Goal: Task Accomplishment & Management: Use online tool/utility

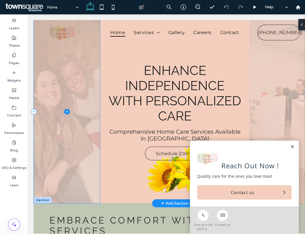
click at [81, 90] on span at bounding box center [67, 111] width 66 height 183
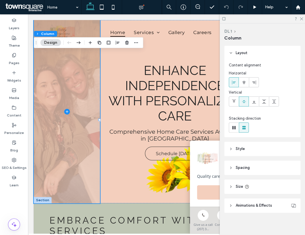
click at [47, 43] on button "Design" at bounding box center [50, 42] width 21 height 7
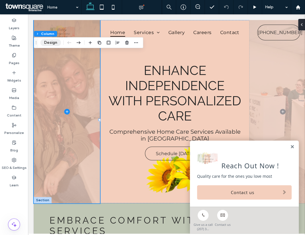
click at [50, 44] on button "Design" at bounding box center [50, 42] width 21 height 7
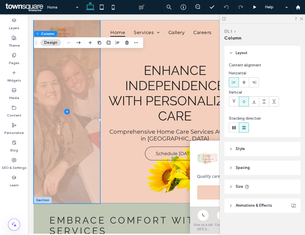
click at [241, 149] on span "Style" at bounding box center [240, 149] width 9 height 6
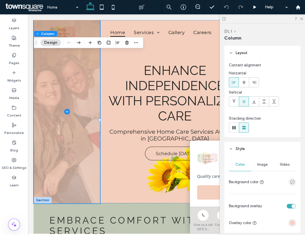
click at [249, 163] on span "Image" at bounding box center [262, 164] width 11 height 5
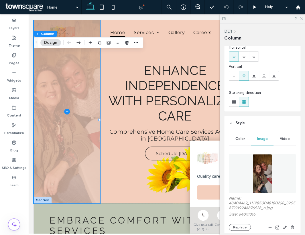
scroll to position [52, 0]
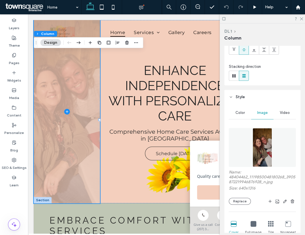
click at [249, 155] on img at bounding box center [261, 147] width 19 height 39
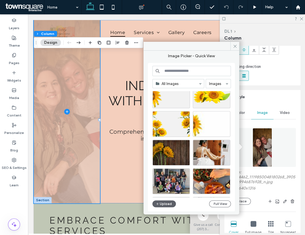
scroll to position [104, 0]
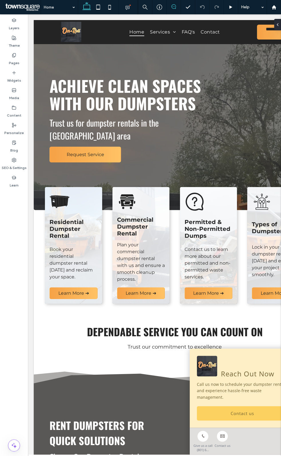
click at [170, 8] on span at bounding box center [174, 6] width 14 height 5
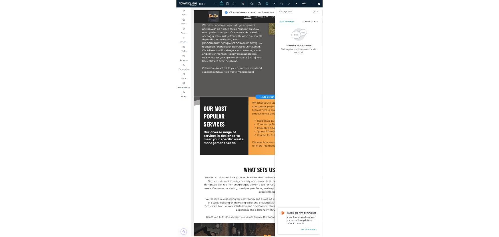
scroll to position [520, 0]
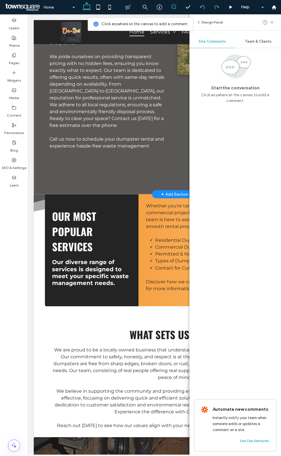
click at [141, 157] on div "Rent Dumpsters for Quick Solutions Choose Our Dumpster Rental Company in the [G…" at bounding box center [175, 31] width 282 height 325
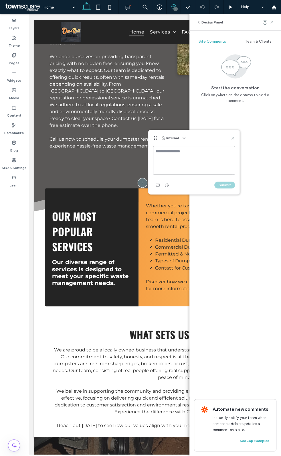
click at [175, 154] on textarea at bounding box center [194, 160] width 82 height 29
click at [175, 164] on textarea "**********" at bounding box center [194, 160] width 82 height 29
click at [226, 155] on textarea "**********" at bounding box center [194, 160] width 82 height 29
type textarea "**********"
click at [159, 183] on use "button" at bounding box center [158, 184] width 4 height 3
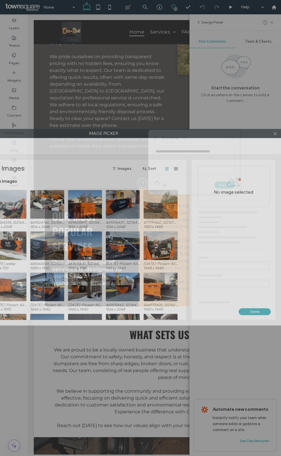
drag, startPoint x: 36, startPoint y: 136, endPoint x: 98, endPoint y: 135, distance: 61.8
click at [98, 135] on label "Image Picker" at bounding box center [103, 133] width 354 height 9
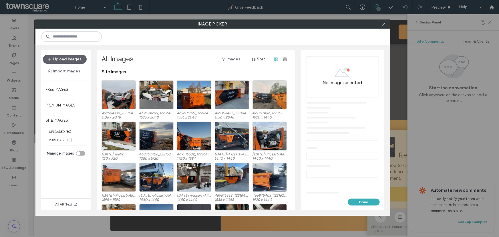
scroll to position [499, 0]
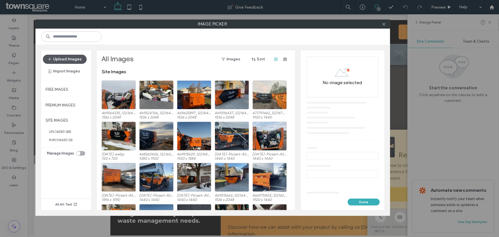
click at [66, 59] on button "Upload Images" at bounding box center [65, 59] width 44 height 9
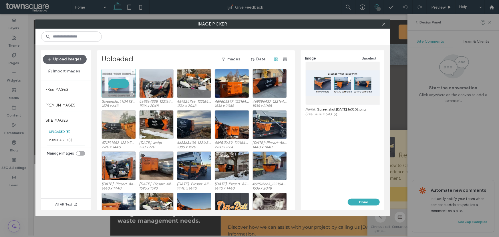
click at [122, 83] on div at bounding box center [119, 83] width 34 height 29
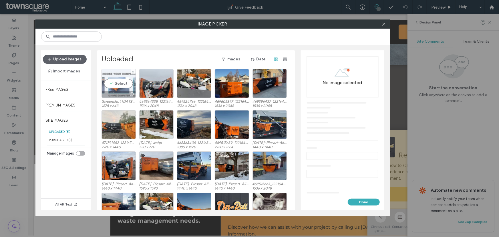
click at [122, 83] on div "Select" at bounding box center [119, 83] width 34 height 29
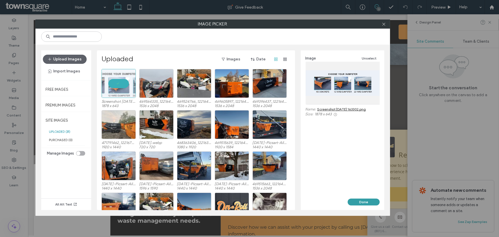
drag, startPoint x: 371, startPoint y: 203, endPoint x: 343, endPoint y: 187, distance: 32.2
click at [281, 203] on button "Done" at bounding box center [364, 202] width 32 height 7
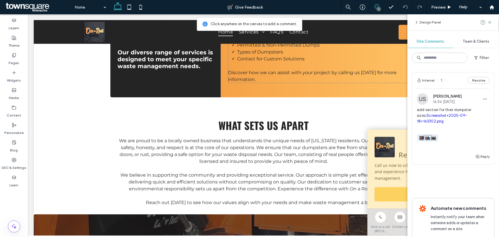
scroll to position [655, 0]
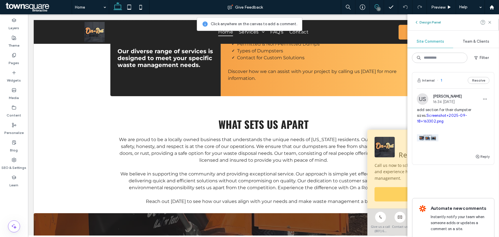
click at [281, 22] on button "Design Panel" at bounding box center [428, 22] width 27 height 7
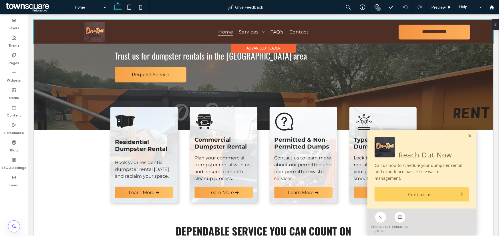
scroll to position [0, 0]
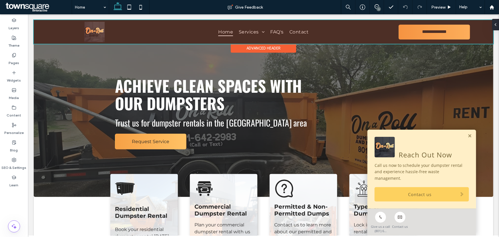
drag, startPoint x: 415, startPoint y: 113, endPoint x: 418, endPoint y: 35, distance: 77.9
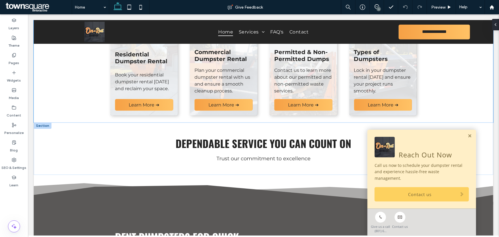
scroll to position [156, 0]
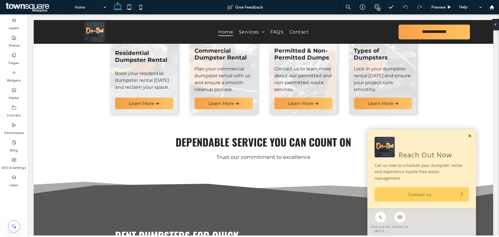
click at [281, 135] on link at bounding box center [470, 135] width 4 height 5
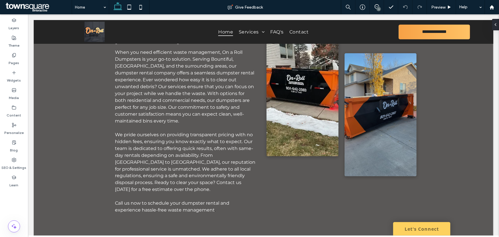
scroll to position [0, 0]
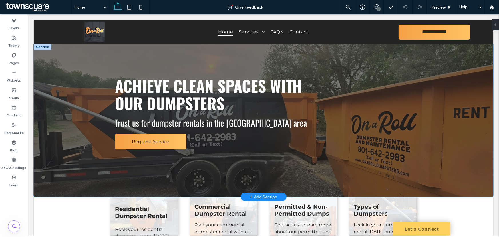
click at [281, 61] on div "Achieve Clean Spaces with Our Dumpsters Trust us for dumpster rentals in the [G…" at bounding box center [263, 120] width 343 height 153
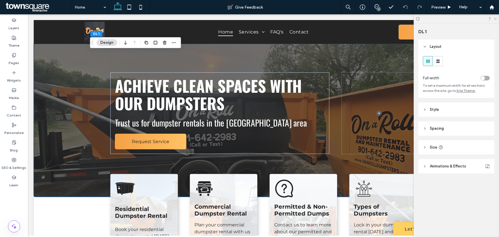
click at [281, 20] on icon at bounding box center [496, 19] width 4 height 4
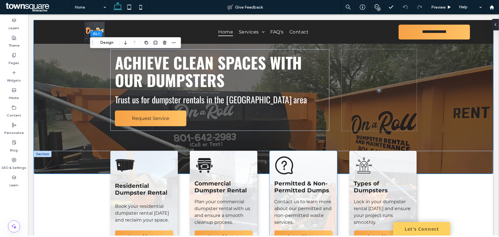
scroll to position [52, 0]
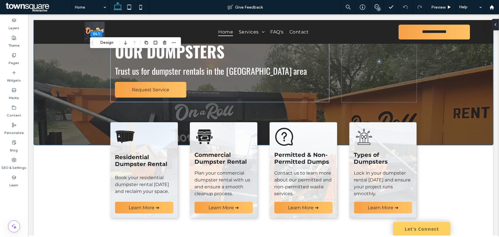
drag, startPoint x: 495, startPoint y: 70, endPoint x: 495, endPoint y: 76, distance: 5.4
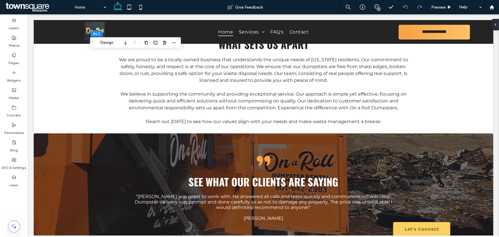
scroll to position [822, 0]
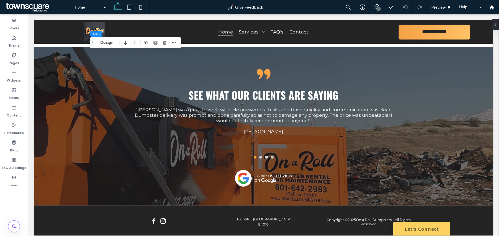
drag, startPoint x: 498, startPoint y: 71, endPoint x: 495, endPoint y: 250, distance: 179.2
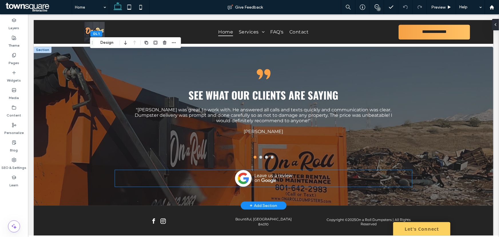
click at [249, 170] on img at bounding box center [263, 178] width 57 height 17
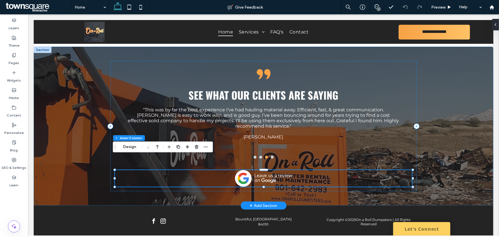
click at [76, 116] on div "See what our clients are saying "This was by far the best experience I’ve had h…" at bounding box center [263, 125] width 460 height 159
